Goal: Task Accomplishment & Management: Use online tool/utility

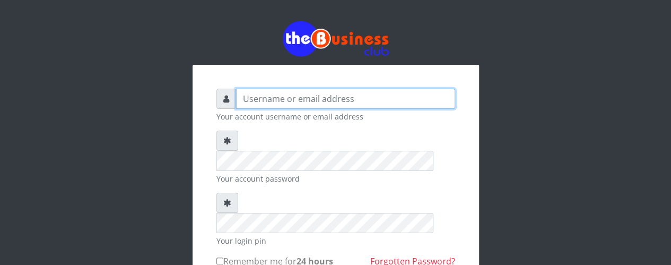
type input "lovethopeyemi6@gmail.com"
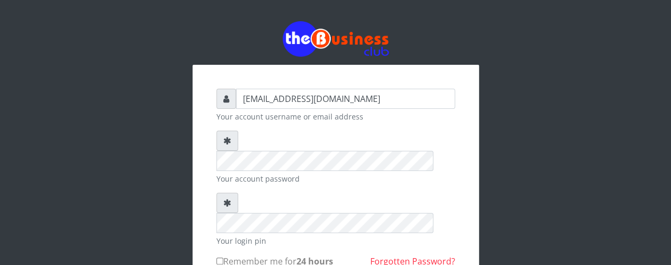
click at [570, 182] on div "lovethopeyemi6@gmail.com Your account username or email address Your account pa…" at bounding box center [335, 204] width 605 height 409
click at [219, 257] on input "Remember me for 24 hours" at bounding box center [219, 260] width 7 height 7
checkbox input "true"
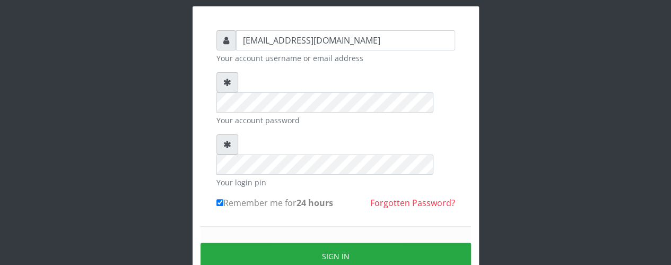
scroll to position [85, 0]
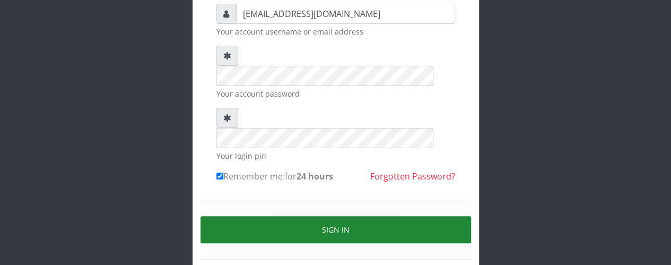
click at [421, 216] on button "Sign in" at bounding box center [335, 229] width 270 height 27
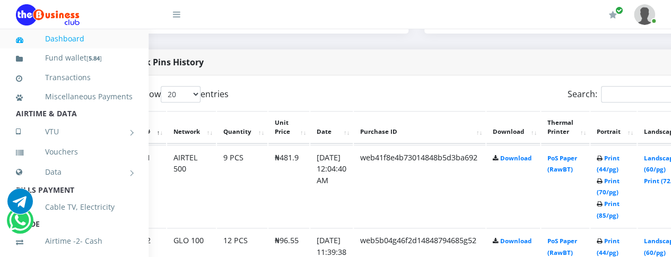
scroll to position [514, 64]
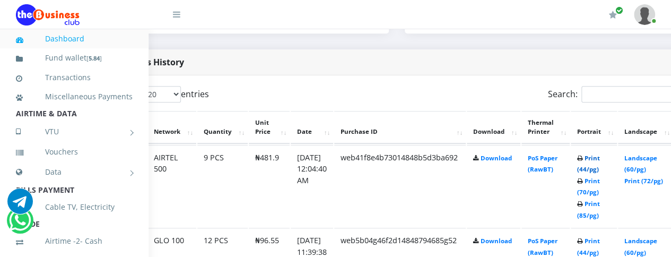
click at [600, 157] on link "Print (44/pg)" at bounding box center [588, 164] width 23 height 20
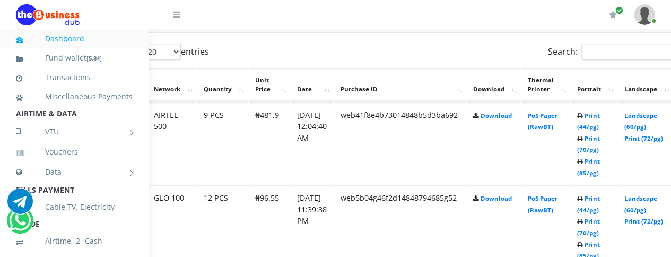
scroll to position [578, 64]
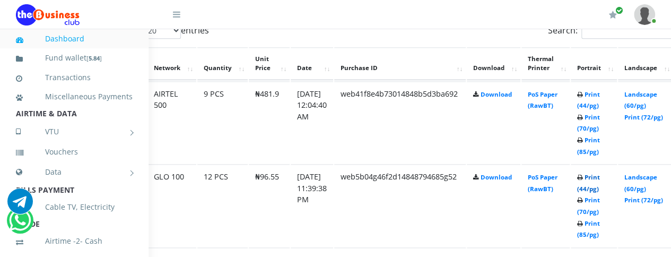
click at [600, 178] on link "Print (44/pg)" at bounding box center [588, 183] width 23 height 20
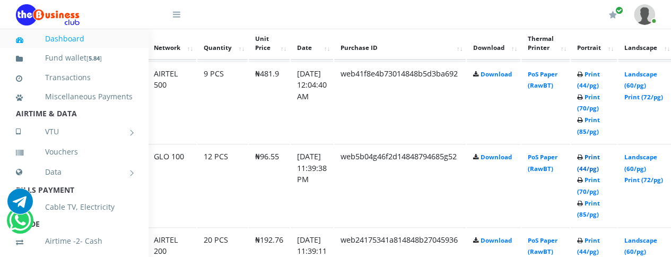
scroll to position [599, 64]
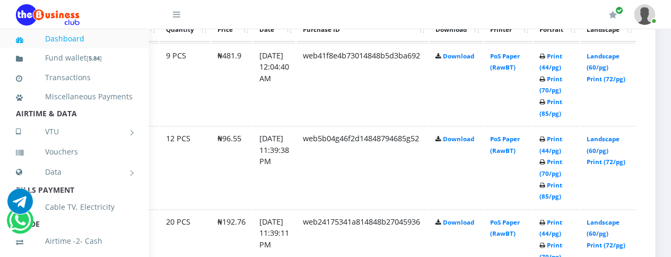
scroll to position [616, 118]
click at [548, 138] on link "Print (44/pg)" at bounding box center [550, 145] width 23 height 20
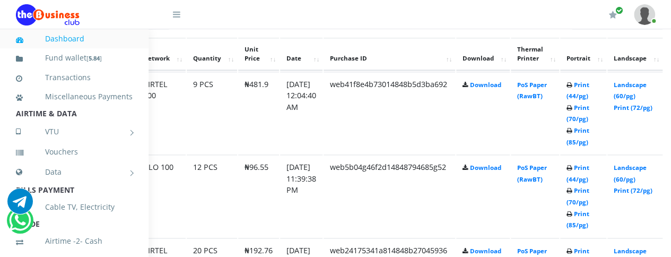
scroll to position [588, 85]
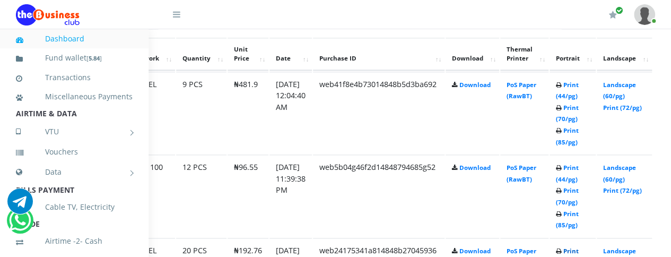
click at [579, 247] on link "Print (44/pg)" at bounding box center [567, 257] width 23 height 20
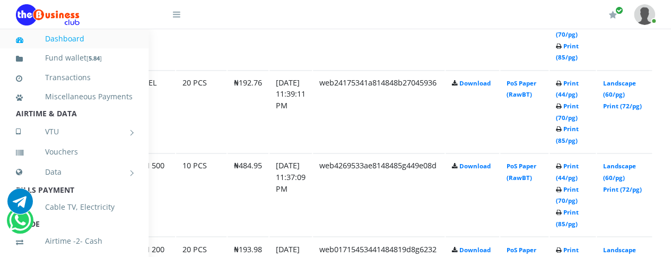
scroll to position [757, 85]
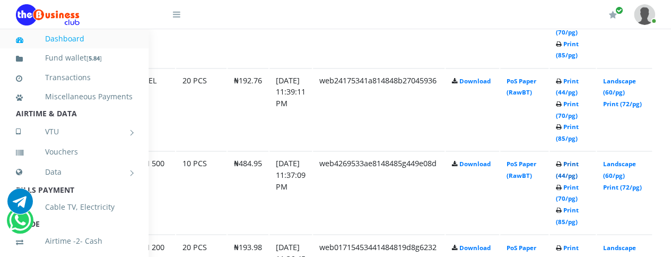
click at [579, 164] on link "Print (44/pg)" at bounding box center [567, 170] width 23 height 20
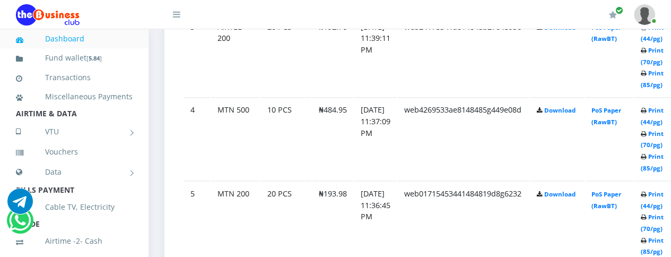
scroll to position [820, 0]
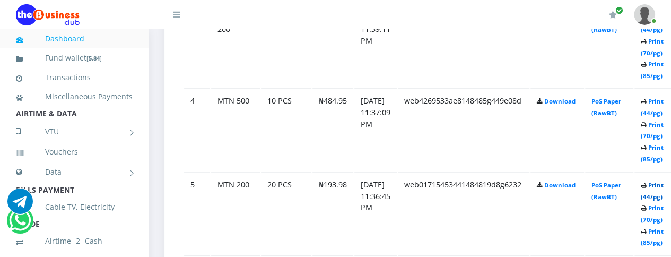
click at [663, 186] on link "Print (44/pg)" at bounding box center [652, 190] width 23 height 20
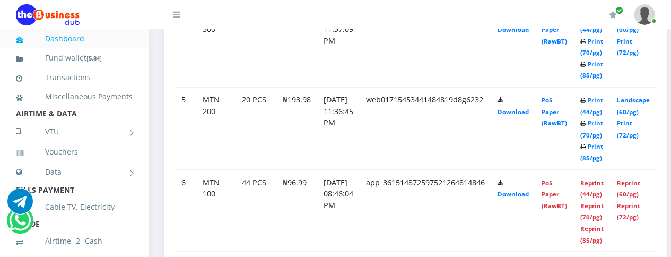
scroll to position [882, 0]
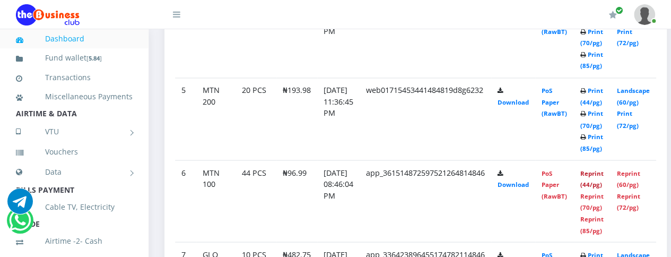
click at [603, 172] on link "Reprint (44/pg)" at bounding box center [591, 179] width 23 height 20
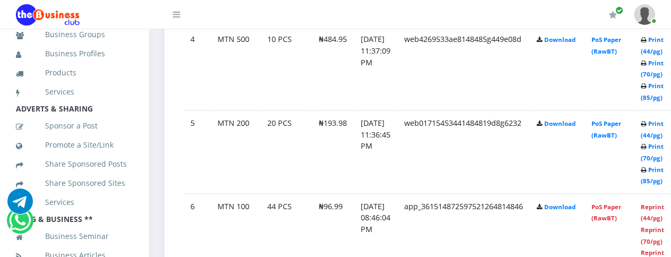
scroll to position [512, 0]
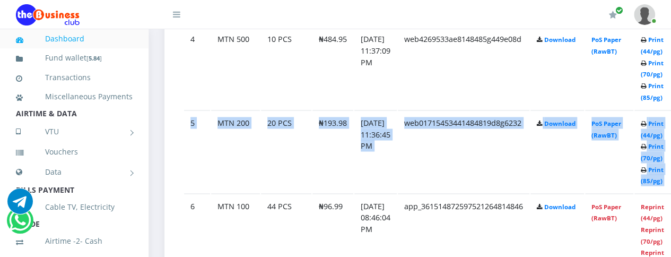
drag, startPoint x: 158, startPoint y: 230, endPoint x: 150, endPoint y: 113, distance: 116.9
click at [150, 113] on div "₦ 6 Wallet /₦0" at bounding box center [460, 141] width 624 height 1899
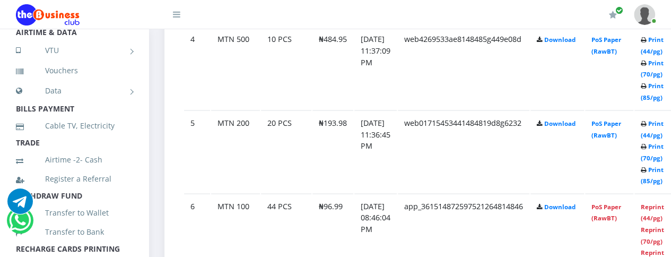
scroll to position [0, 0]
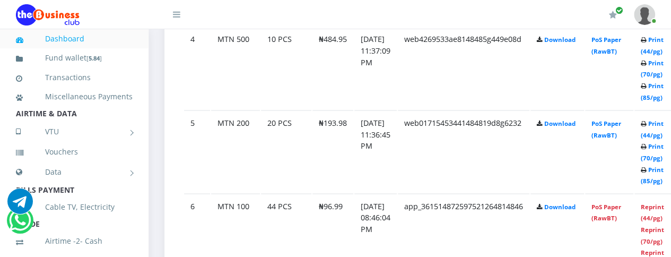
click at [646, 20] on img at bounding box center [644, 14] width 21 height 21
click at [446, 6] on div "My Profile Settings Logout" at bounding box center [428, 15] width 453 height 30
